Goal: Task Accomplishment & Management: Manage account settings

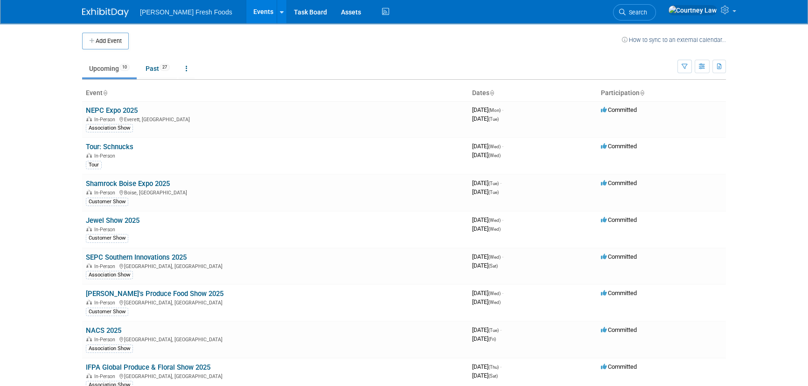
drag, startPoint x: 124, startPoint y: 255, endPoint x: 129, endPoint y: 253, distance: 5.0
click at [124, 255] on link "SEPC Southern Innovations 2025" at bounding box center [136, 257] width 101 height 8
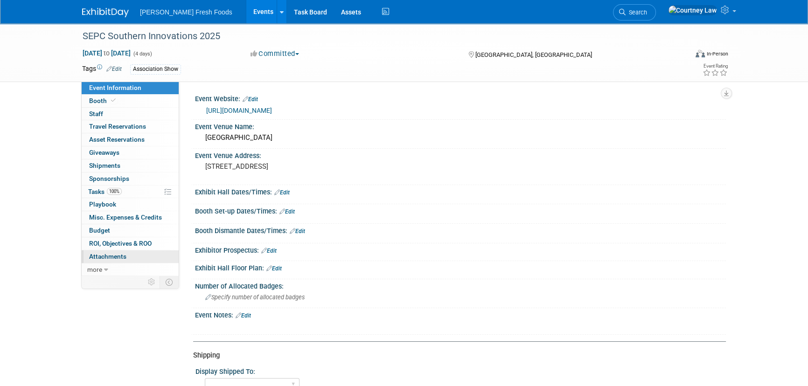
click at [117, 258] on span "Attachments 0" at bounding box center [107, 256] width 37 height 7
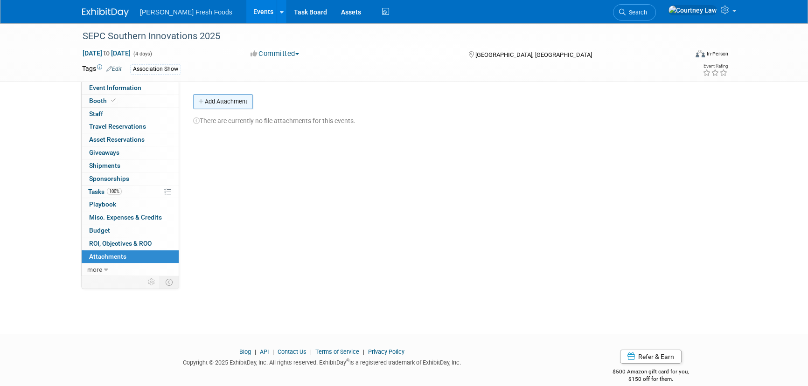
click at [221, 109] on button "Add Attachment" at bounding box center [223, 101] width 60 height 15
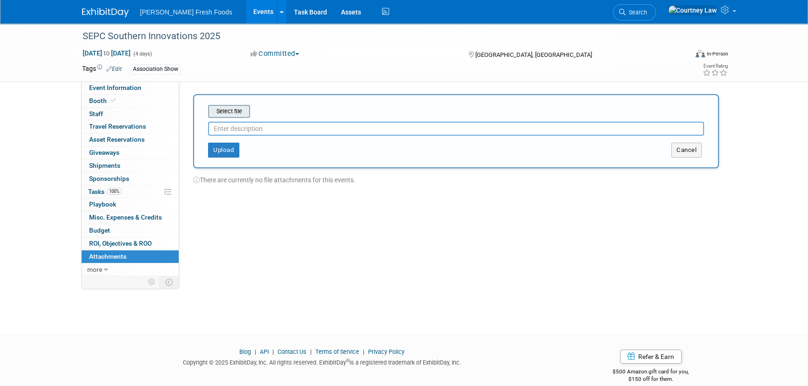
click at [248, 116] on input "file" at bounding box center [193, 111] width 111 height 11
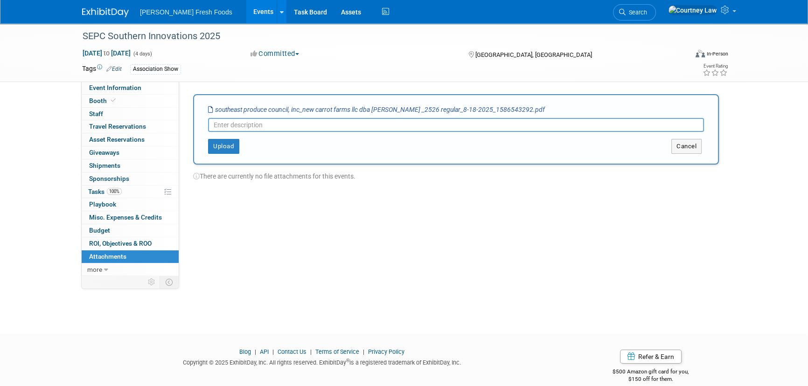
click at [232, 130] on input "text" at bounding box center [456, 125] width 496 height 14
type input "COI"
click at [227, 139] on button "Upload" at bounding box center [223, 146] width 31 height 15
